Goal: Information Seeking & Learning: Learn about a topic

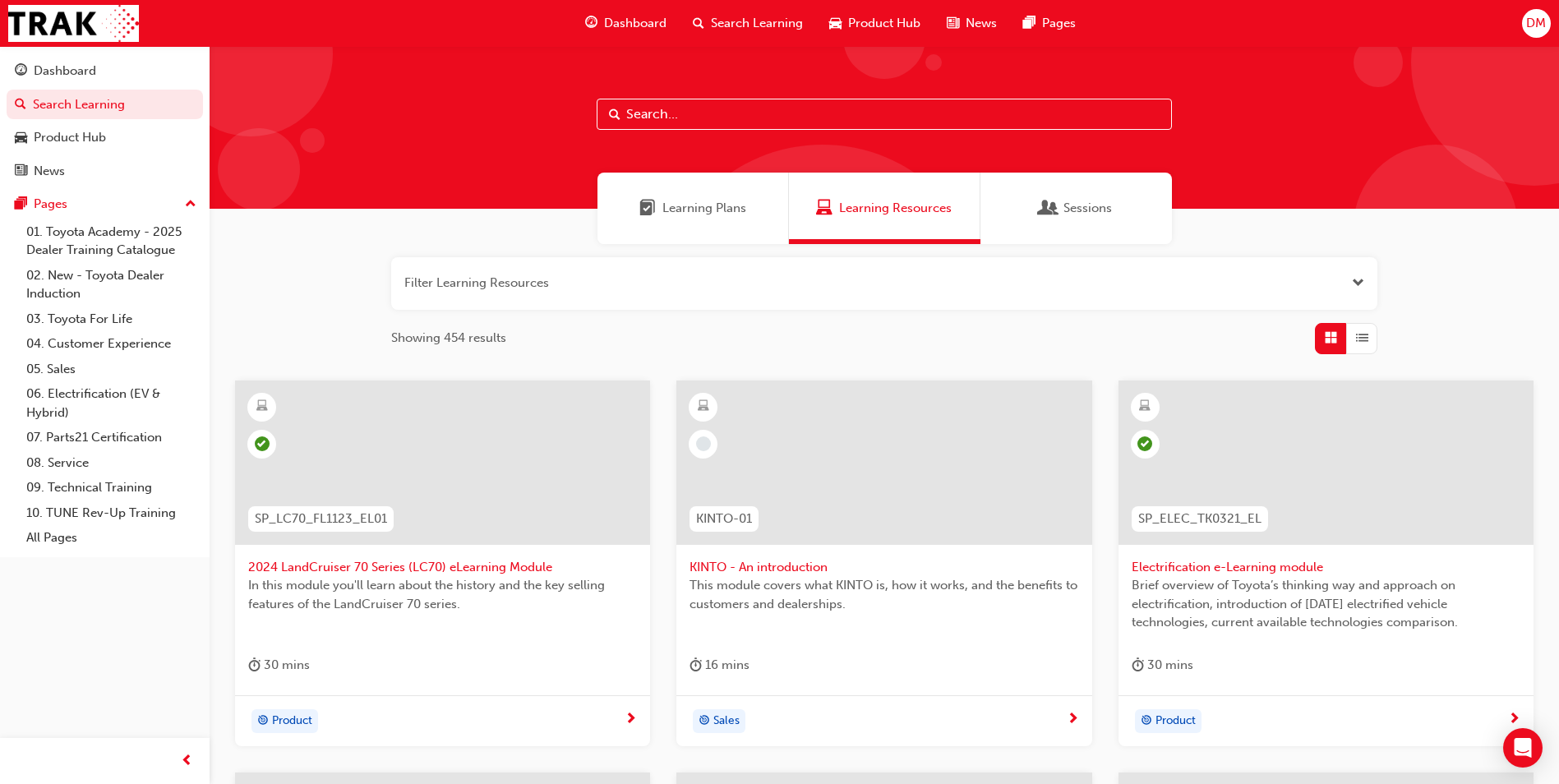
click at [711, 119] on input "text" at bounding box center [884, 114] width 576 height 31
